Goal: Find specific page/section: Find specific page/section

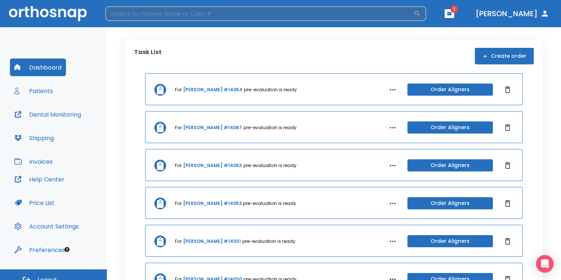
click at [249, 9] on input "search" at bounding box center [259, 13] width 308 height 15
click at [247, 12] on input "search" at bounding box center [259, 13] width 308 height 15
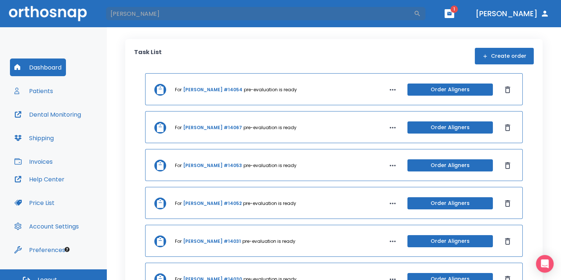
type input "james"
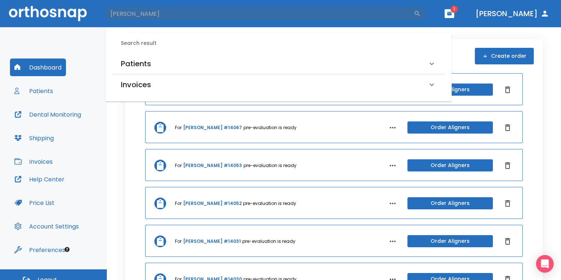
click at [190, 65] on div "Patients" at bounding box center [274, 64] width 307 height 12
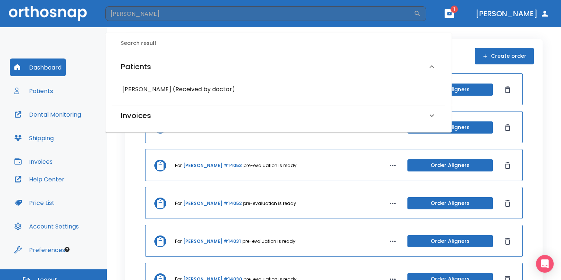
click at [176, 86] on h6 "James Faucett (Received by doctor)" at bounding box center [278, 89] width 312 height 10
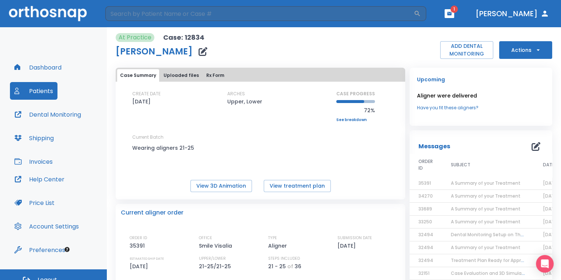
click at [53, 120] on button "Dental Monitoring" at bounding box center [48, 115] width 76 height 18
click at [242, 186] on button "View 3D Animation" at bounding box center [221, 186] width 62 height 12
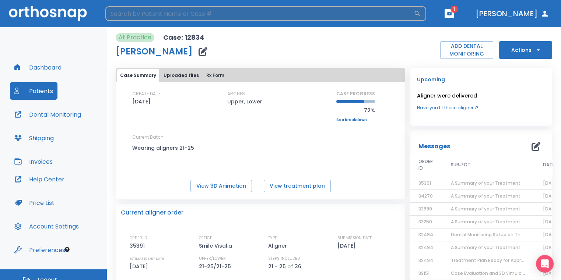
click at [221, 14] on input "search" at bounding box center [259, 13] width 308 height 15
type input "[PERSON_NAME]"
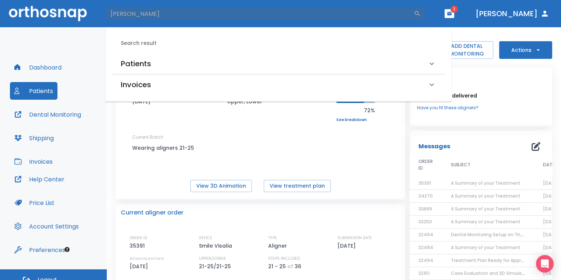
click at [125, 62] on h6 "Patients" at bounding box center [136, 64] width 30 height 12
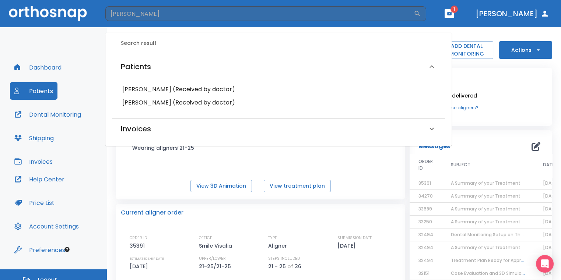
click at [145, 91] on h6 "[PERSON_NAME] (Received by doctor)" at bounding box center [278, 89] width 312 height 10
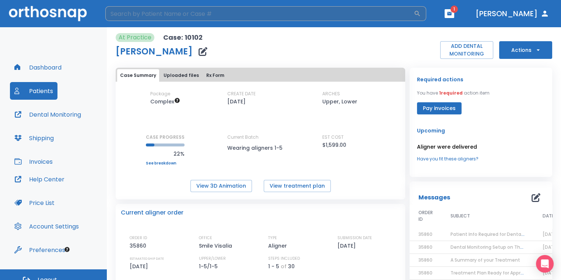
click at [206, 14] on input "search" at bounding box center [259, 13] width 308 height 15
click at [452, 15] on icon "button" at bounding box center [449, 13] width 5 height 5
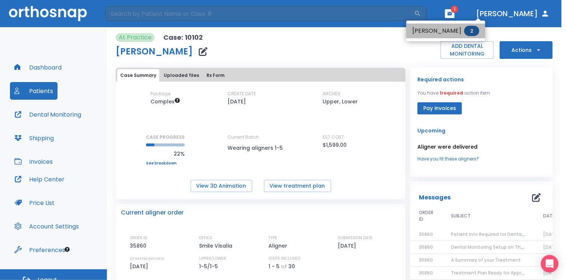
click at [466, 32] on span "2" at bounding box center [471, 31] width 15 height 10
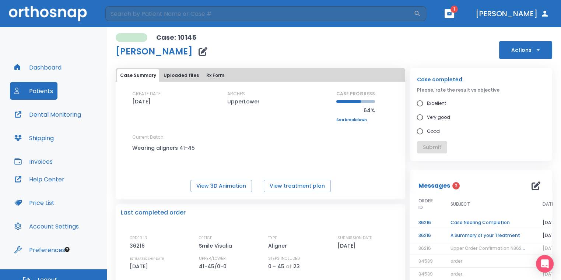
click at [455, 237] on td "A Summary of your Treatment" at bounding box center [488, 236] width 92 height 13
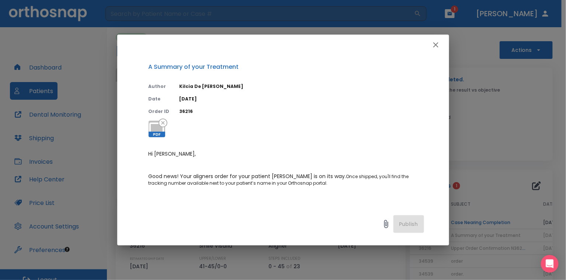
click at [439, 46] on icon "button" at bounding box center [435, 45] width 9 height 9
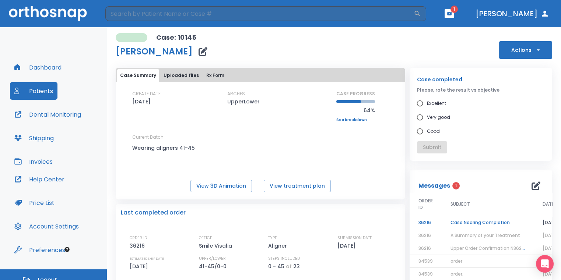
click at [475, 220] on td "Case Nearing Completion" at bounding box center [488, 223] width 92 height 13
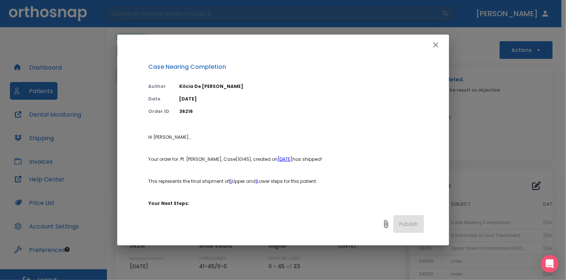
click at [441, 44] on button "button" at bounding box center [435, 45] width 15 height 15
